Goal: Find specific page/section: Find specific page/section

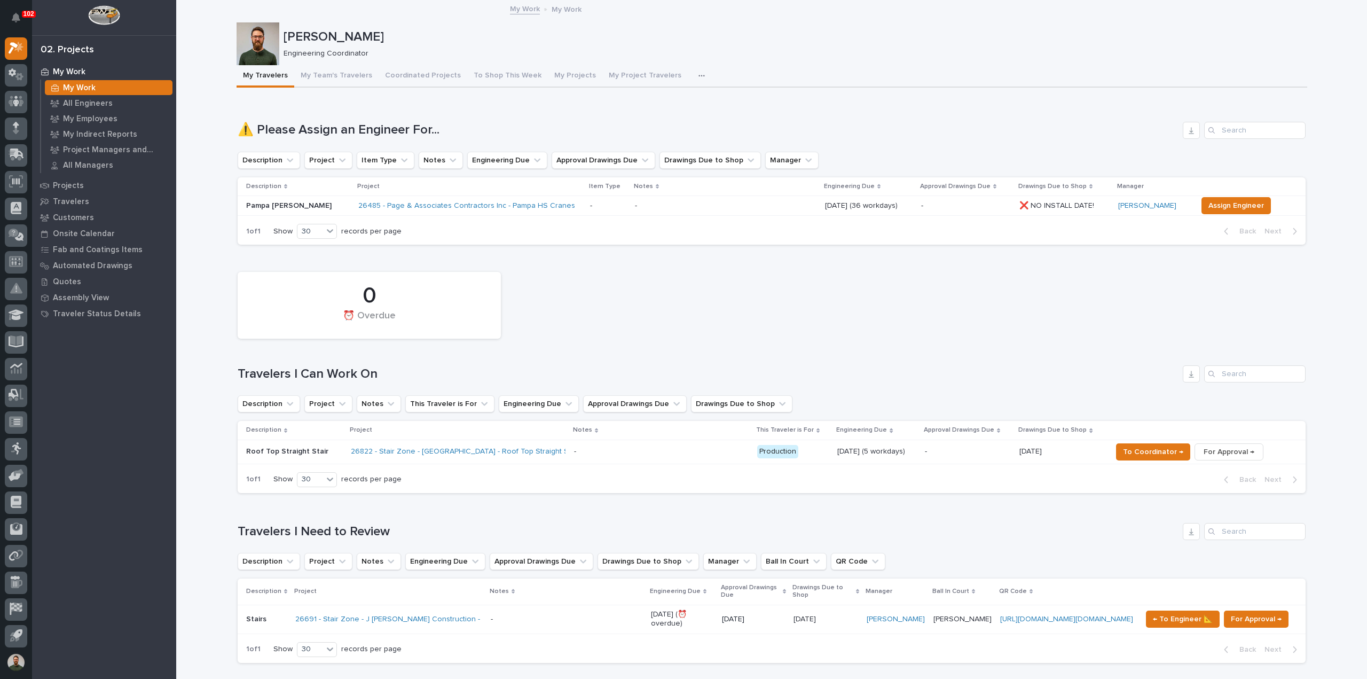
click at [306, 37] on p "[PERSON_NAME]" at bounding box center [792, 36] width 1019 height 15
click at [307, 38] on p "[PERSON_NAME]" at bounding box center [792, 36] width 1019 height 15
click at [365, 42] on p "[PERSON_NAME]" at bounding box center [792, 36] width 1019 height 15
drag, startPoint x: 374, startPoint y: 54, endPoint x: 281, endPoint y: 35, distance: 94.4
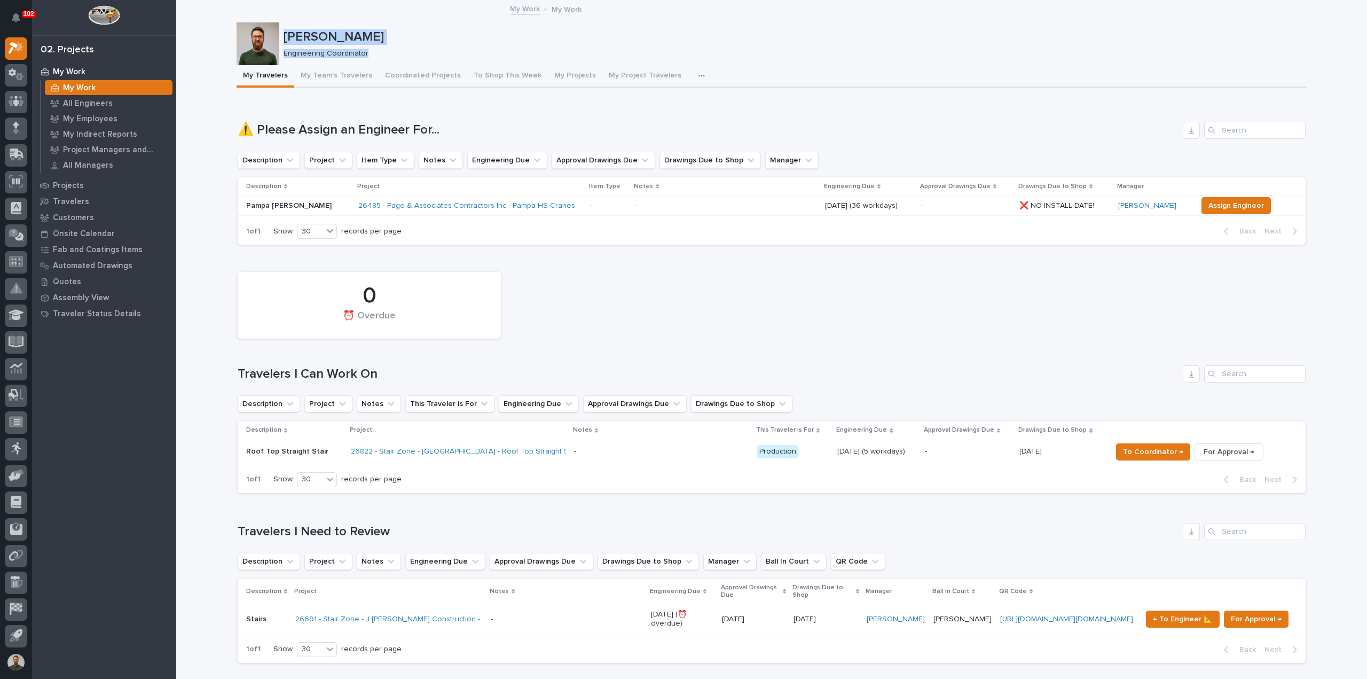
click at [283, 35] on div "[PERSON_NAME] Engineering Coordinator" at bounding box center [792, 43] width 1019 height 29
click at [311, 43] on p "[PERSON_NAME]" at bounding box center [792, 36] width 1019 height 15
drag, startPoint x: 360, startPoint y: 49, endPoint x: 310, endPoint y: 37, distance: 51.5
click at [310, 37] on div "[PERSON_NAME] Engineering Coordinator" at bounding box center [792, 43] width 1019 height 29
click at [310, 37] on p "[PERSON_NAME]" at bounding box center [792, 36] width 1019 height 15
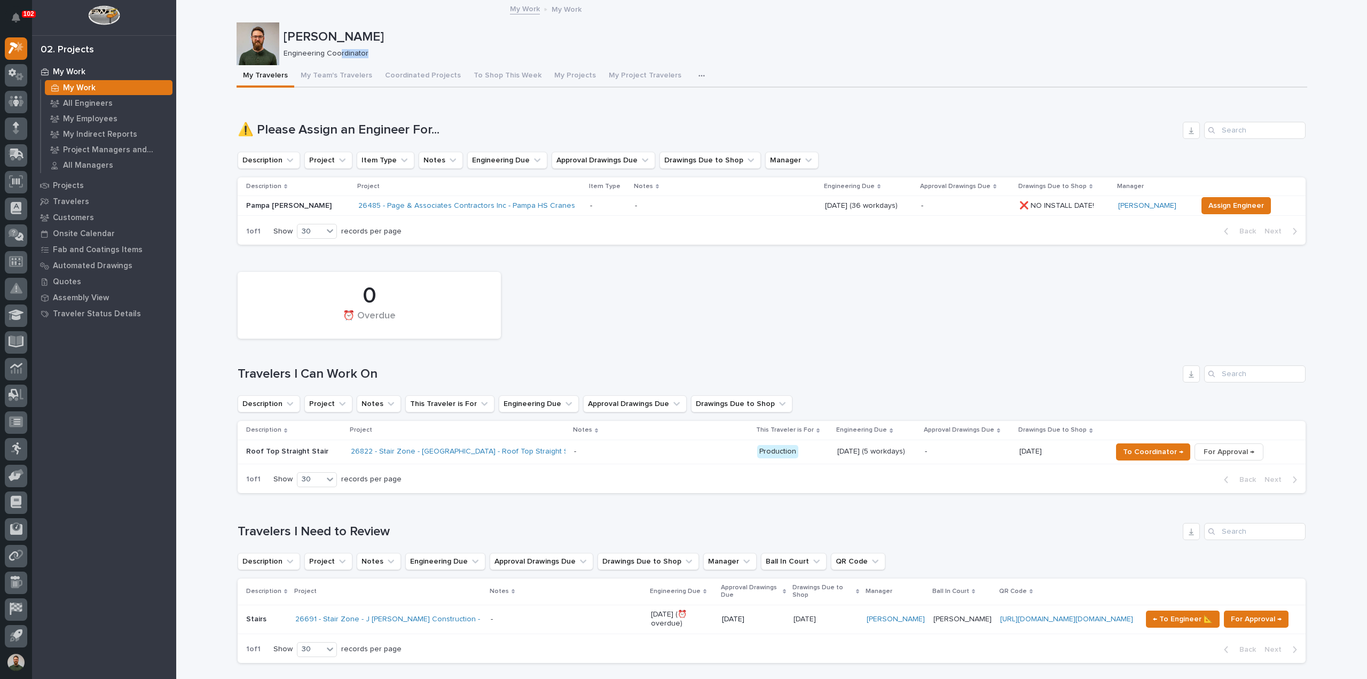
drag, startPoint x: 370, startPoint y: 53, endPoint x: 335, endPoint y: 45, distance: 36.5
click at [335, 45] on div "[PERSON_NAME] Engineering Coordinator" at bounding box center [792, 43] width 1019 height 29
click at [352, 47] on div "Engineering Coordinator" at bounding box center [790, 52] width 1015 height 11
click at [392, 48] on div "Engineering Coordinator" at bounding box center [790, 52] width 1015 height 11
click at [358, 35] on p "[PERSON_NAME]" at bounding box center [792, 36] width 1019 height 15
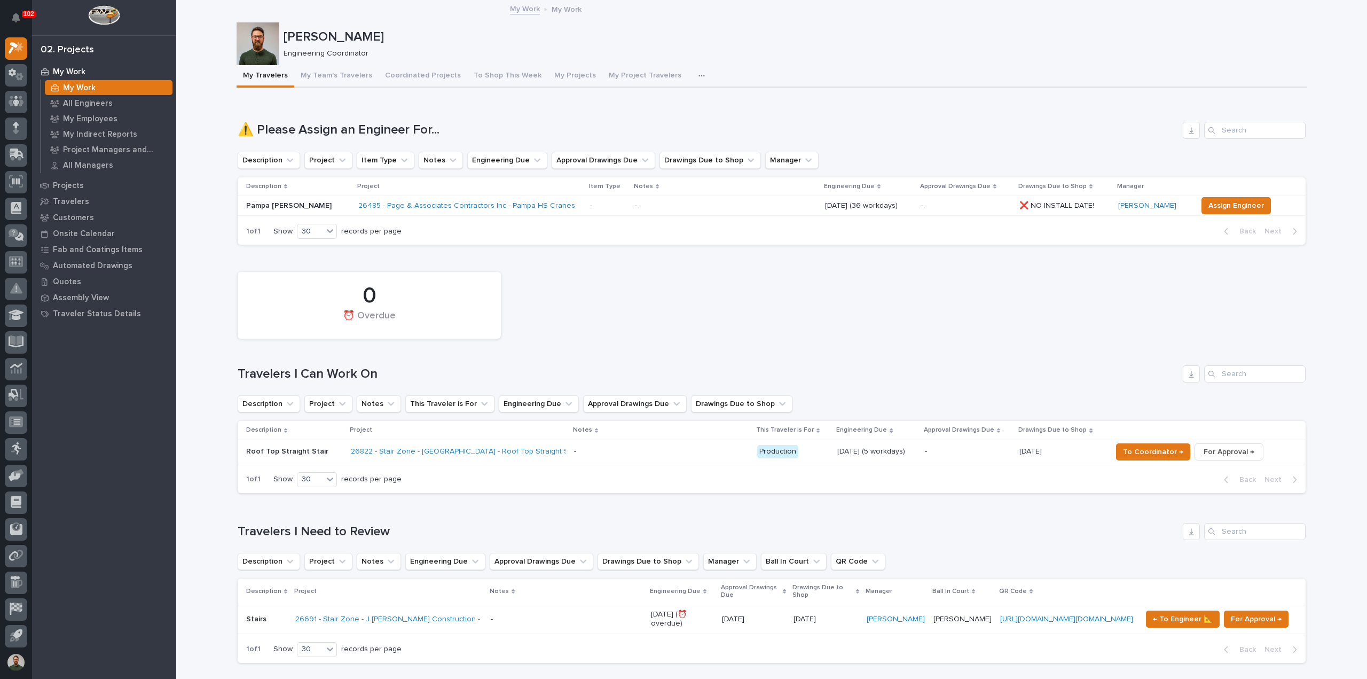
click at [358, 35] on p "[PERSON_NAME]" at bounding box center [792, 36] width 1019 height 15
drag, startPoint x: 358, startPoint y: 35, endPoint x: 361, endPoint y: 42, distance: 7.4
click at [359, 39] on p "[PERSON_NAME]" at bounding box center [792, 36] width 1019 height 15
drag, startPoint x: 365, startPoint y: 48, endPoint x: 362, endPoint y: 60, distance: 12.6
click at [366, 49] on div "Engineering Coordinator" at bounding box center [790, 52] width 1015 height 11
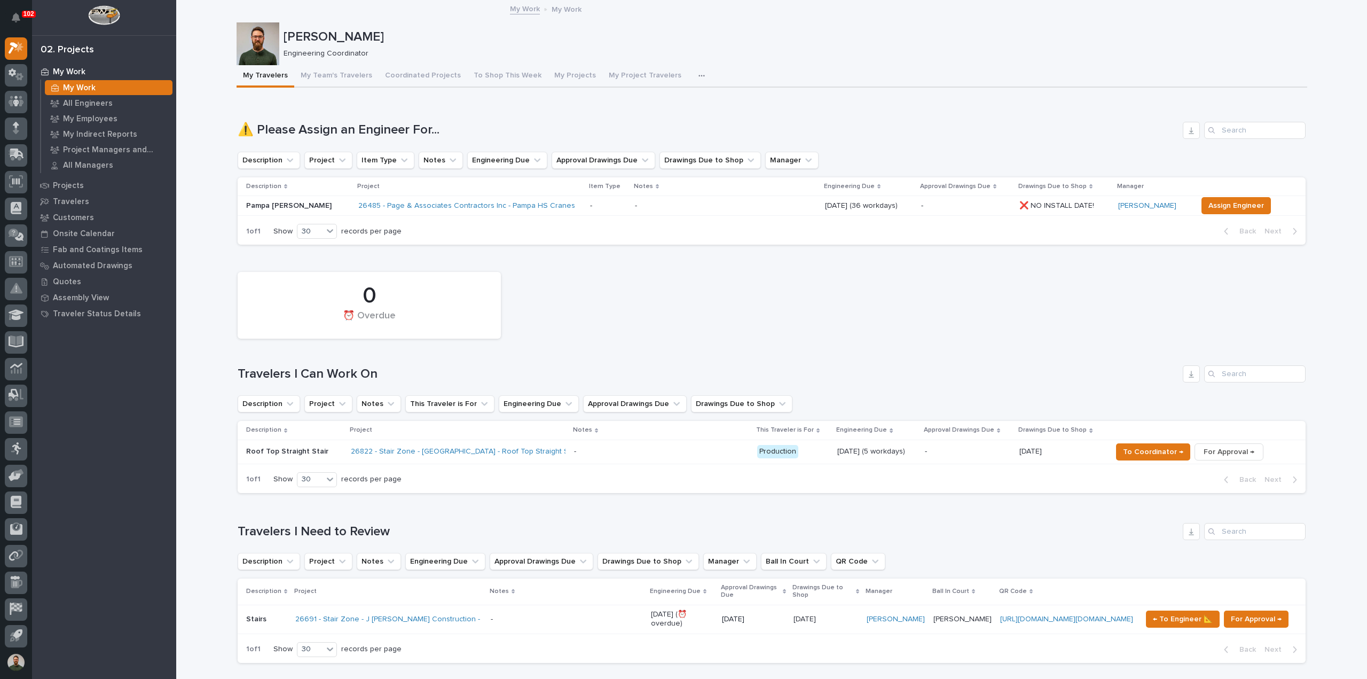
click at [410, 127] on h1 "⚠️ Please Assign an Engineer For..." at bounding box center [708, 129] width 941 height 15
